Goal: Task Accomplishment & Management: Use online tool/utility

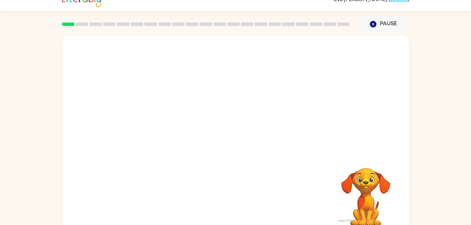
scroll to position [21, 0]
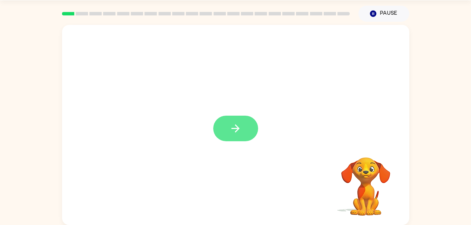
click at [230, 122] on button "button" at bounding box center [235, 129] width 45 height 26
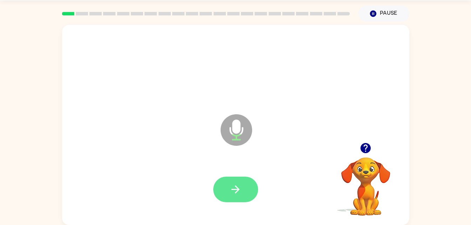
click at [236, 184] on icon "button" at bounding box center [235, 189] width 12 height 12
click at [236, 191] on icon "button" at bounding box center [235, 189] width 12 height 12
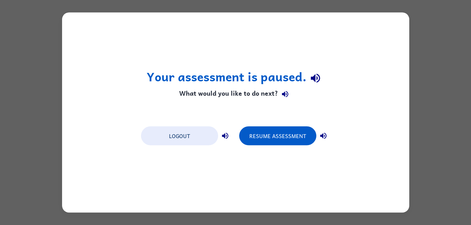
scroll to position [0, 0]
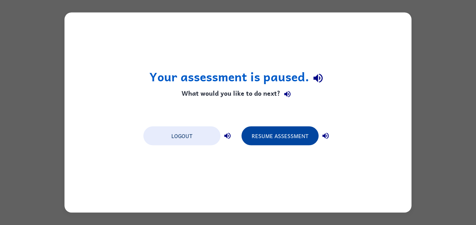
click at [283, 137] on button "Resume Assessment" at bounding box center [280, 136] width 77 height 19
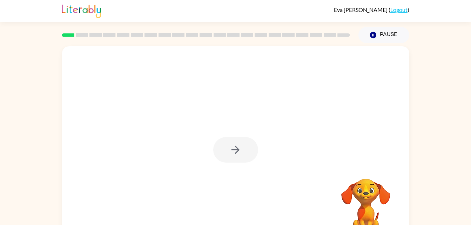
scroll to position [21, 0]
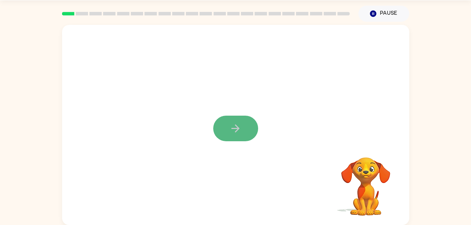
click at [227, 126] on button "button" at bounding box center [235, 129] width 45 height 26
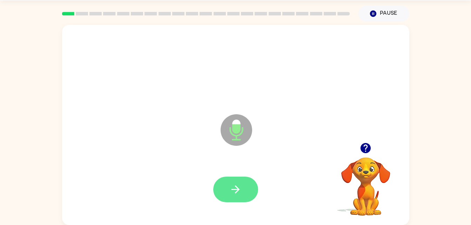
click at [238, 179] on button "button" at bounding box center [235, 190] width 45 height 26
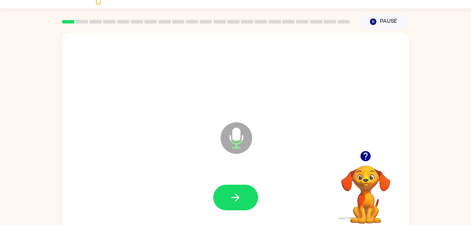
scroll to position [14, 0]
click at [162, 181] on div at bounding box center [235, 198] width 333 height 58
click at [159, 180] on div at bounding box center [235, 198] width 333 height 58
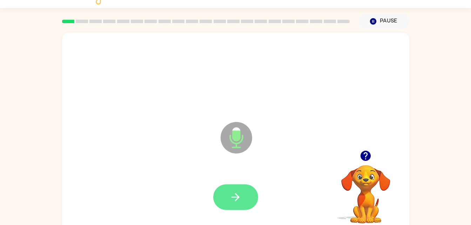
click at [241, 187] on button "button" at bounding box center [235, 197] width 45 height 26
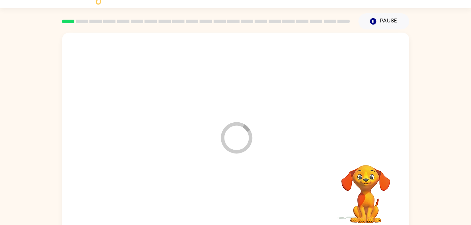
scroll to position [14, 0]
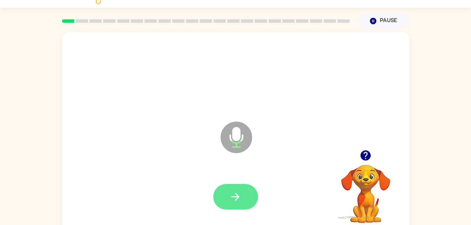
click at [243, 196] on button "button" at bounding box center [235, 197] width 45 height 26
click at [243, 197] on button "button" at bounding box center [235, 197] width 45 height 26
click at [243, 194] on div at bounding box center [235, 197] width 45 height 26
click at [238, 197] on icon "button" at bounding box center [235, 197] width 8 height 8
click at [242, 195] on button "button" at bounding box center [235, 197] width 45 height 26
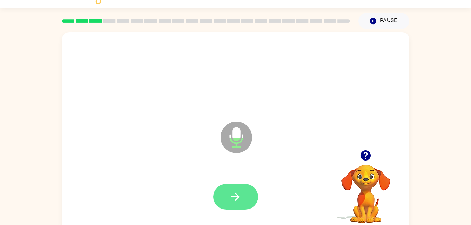
click at [229, 189] on button "button" at bounding box center [235, 197] width 45 height 26
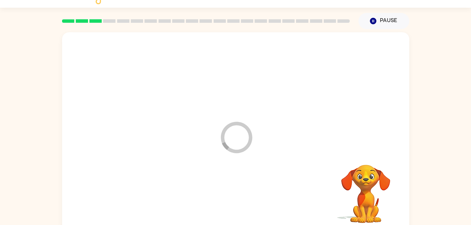
click at [234, 198] on div at bounding box center [235, 197] width 333 height 58
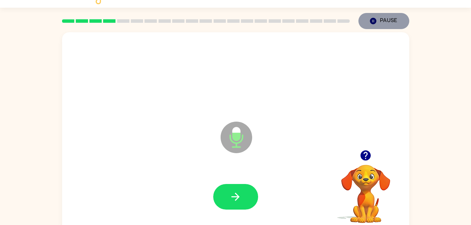
click at [375, 20] on icon "button" at bounding box center [373, 21] width 6 height 6
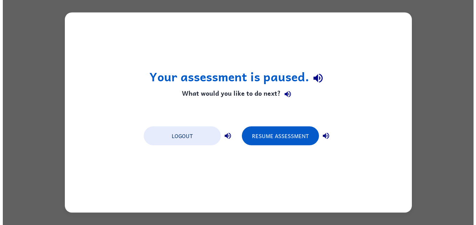
scroll to position [0, 0]
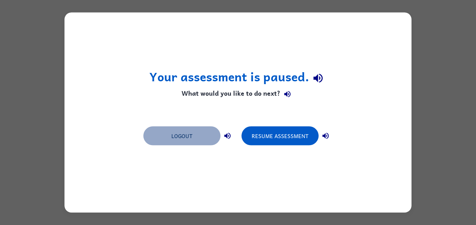
click at [204, 132] on button "Logout" at bounding box center [181, 136] width 77 height 19
